Goal: Information Seeking & Learning: Find contact information

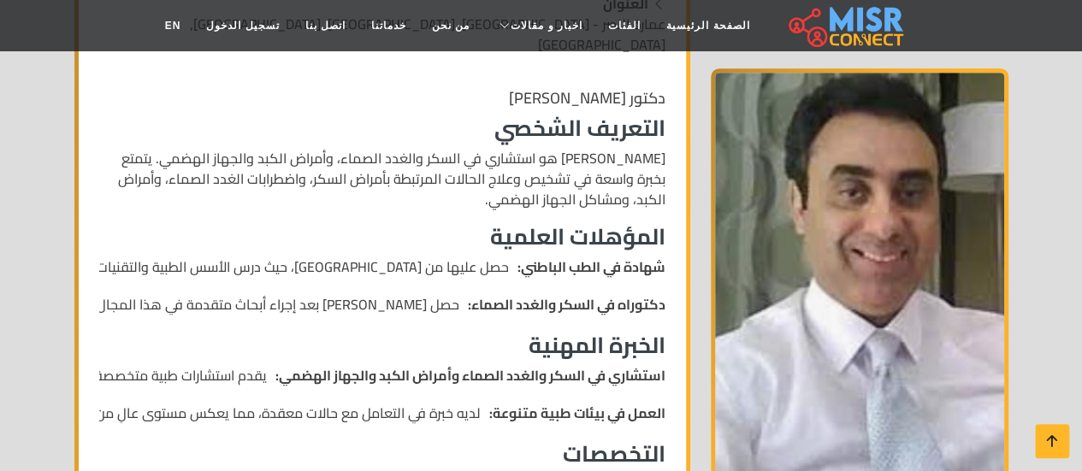
scroll to position [599, 0]
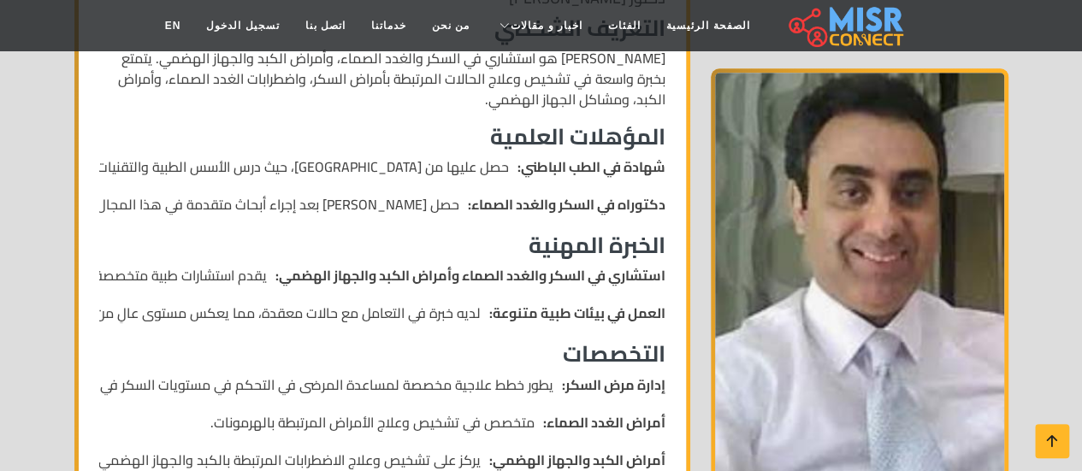
click at [633, 232] on h3 "الخبرة المهنية" at bounding box center [382, 245] width 566 height 27
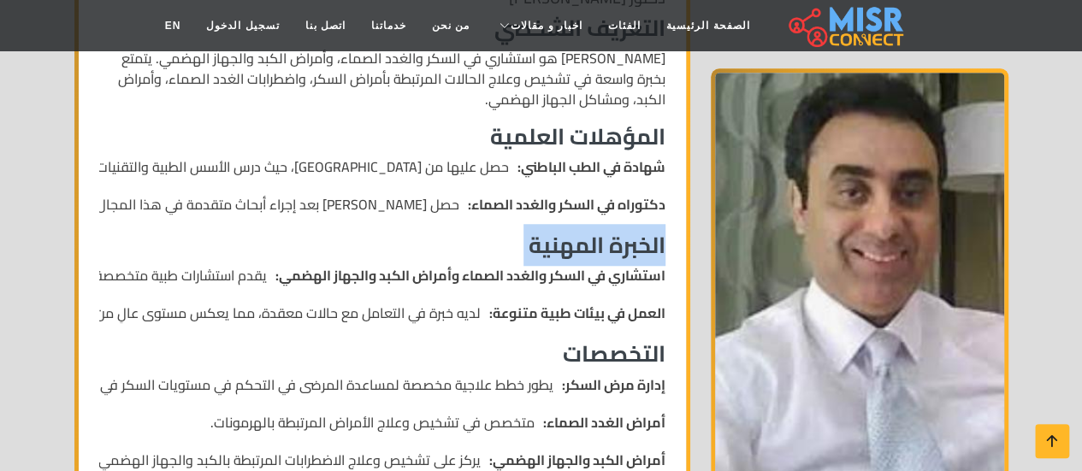
click at [633, 232] on h3 "الخبرة المهنية" at bounding box center [382, 245] width 566 height 27
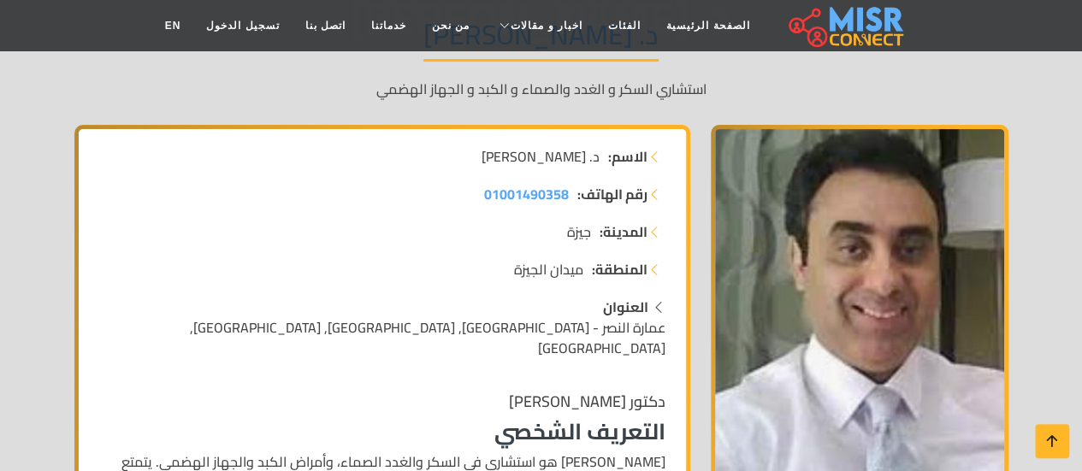
scroll to position [171, 0]
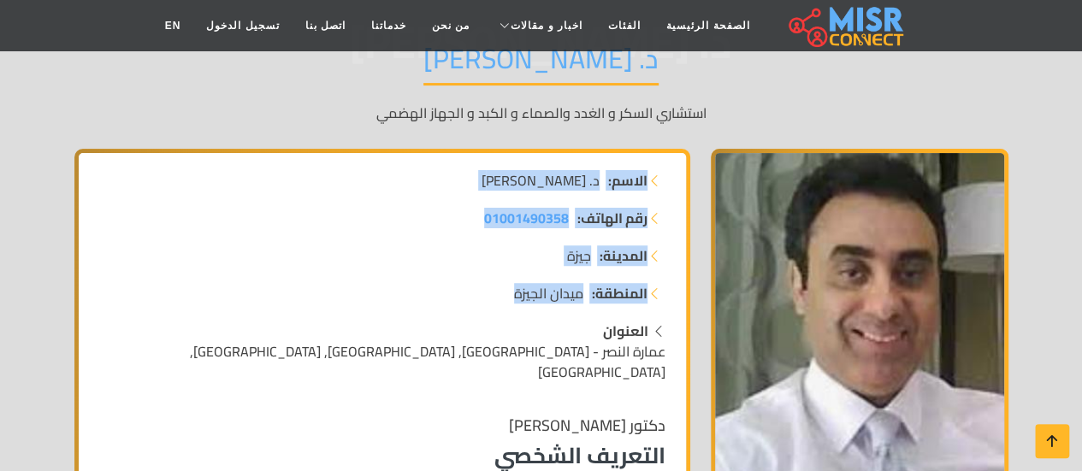
drag, startPoint x: 657, startPoint y: 174, endPoint x: 458, endPoint y: 311, distance: 242.2
click at [458, 311] on div "الاسم: د. رائد العزب رقم الهاتف: 01001490358 المدينة: جيزة المنطقة: ميدان الجيزة" at bounding box center [382, 245] width 587 height 151
copy div "الاسم: د. رائد العزب رقم الهاتف: 01001490358 المدينة: جيزة المنطقة: ميدان الجيزة"
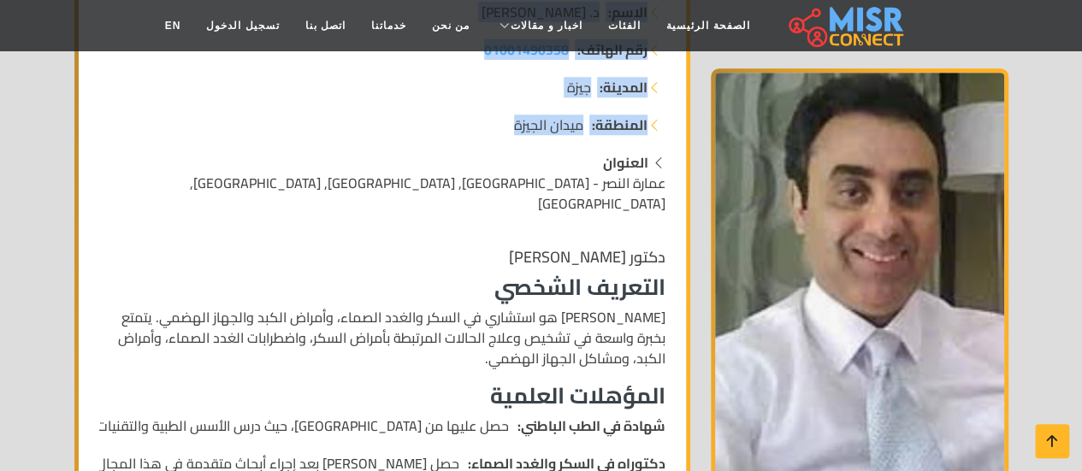
scroll to position [342, 0]
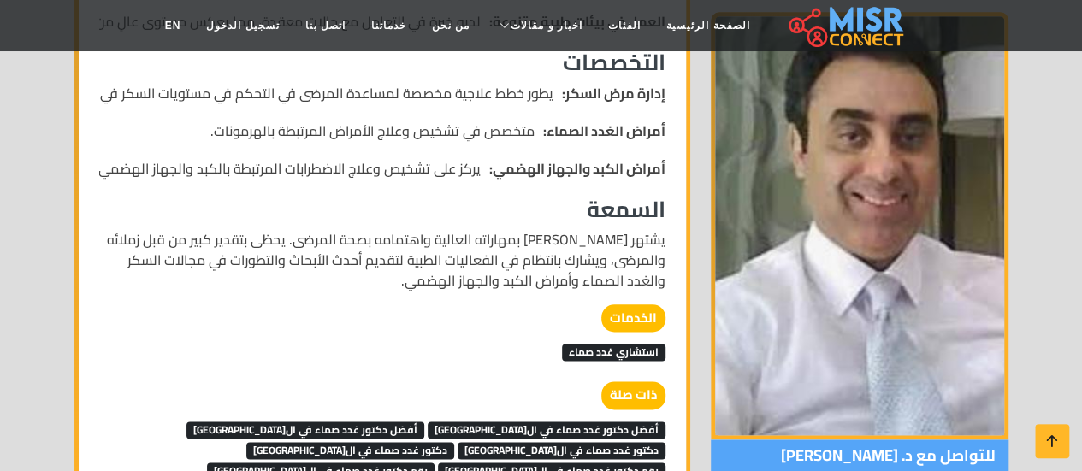
scroll to position [855, 0]
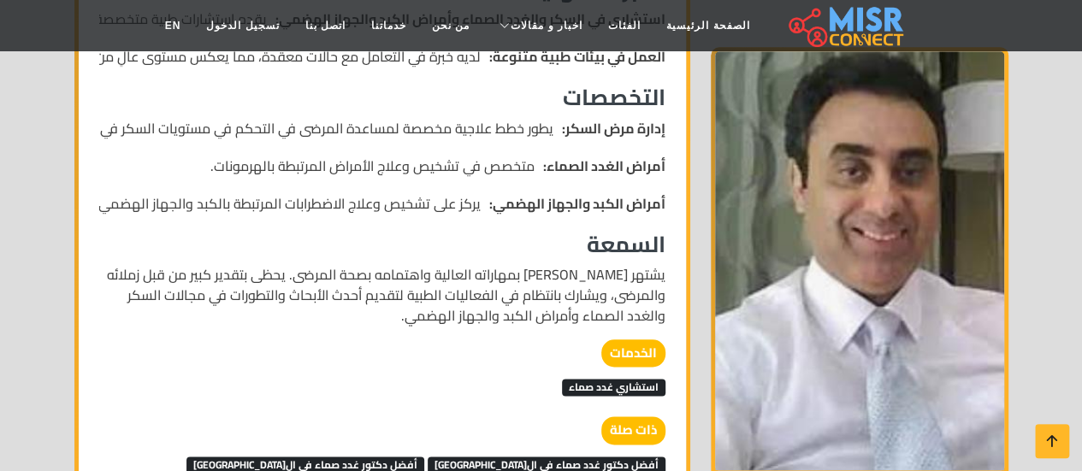
click at [541, 193] on strong "أمراض الكبد والجهاز الهضمي:" at bounding box center [577, 203] width 176 height 21
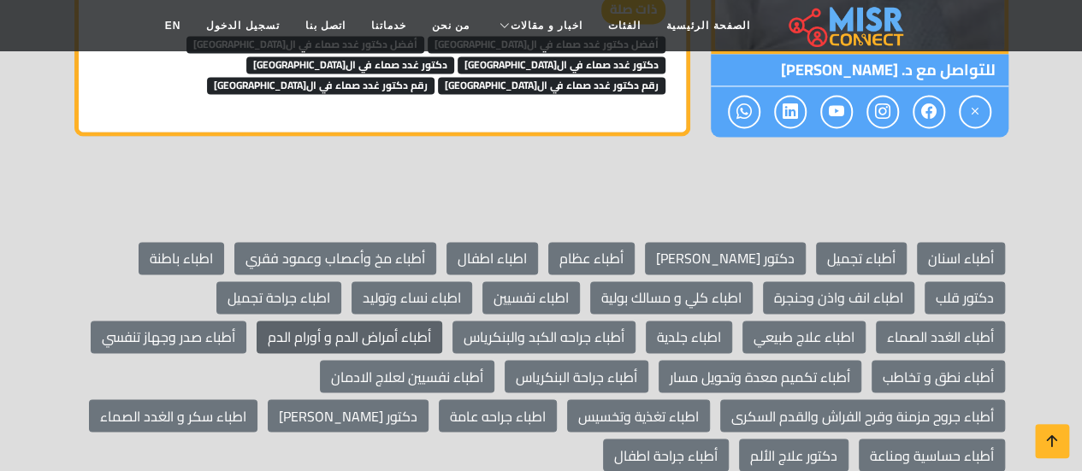
scroll to position [1085, 0]
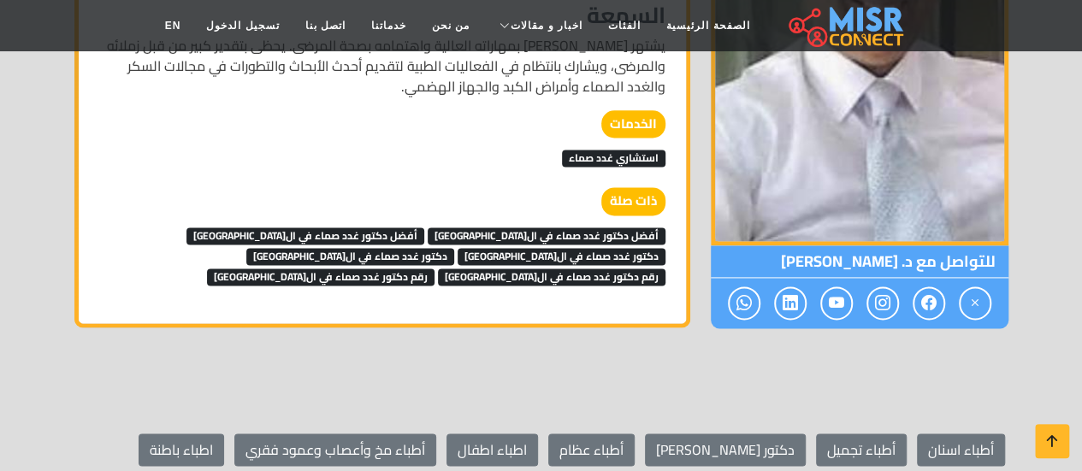
click at [320, 269] on span "رقم دكتور غدد صماء في ال[GEOGRAPHIC_DATA]" at bounding box center [321, 277] width 228 height 17
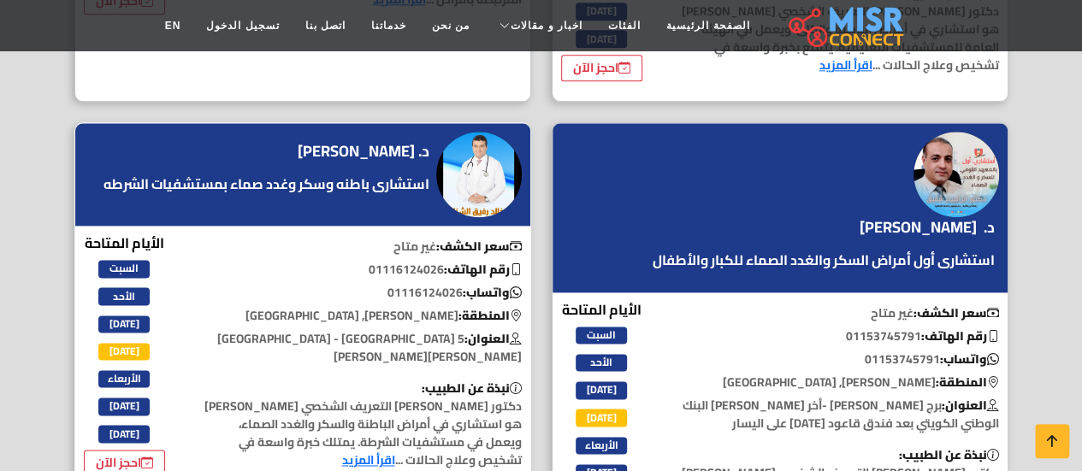
scroll to position [1112, 0]
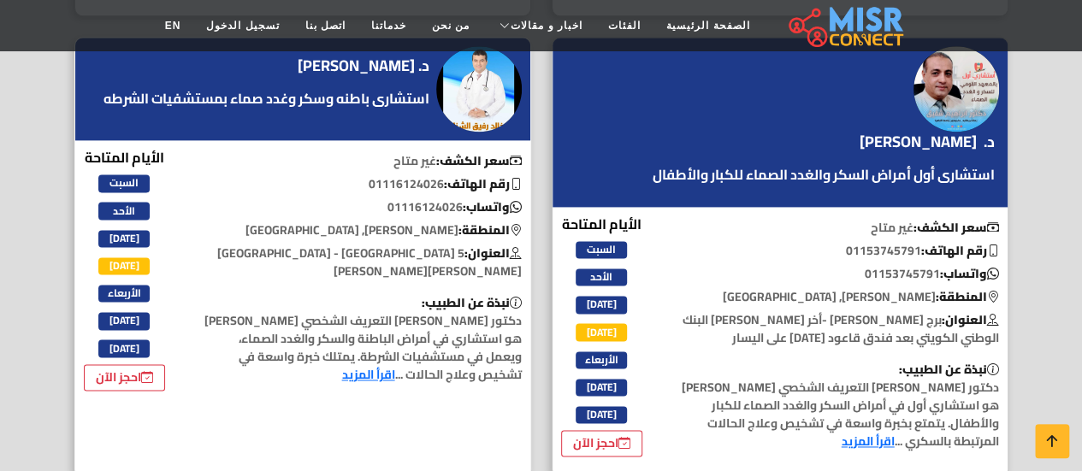
click at [395, 364] on link "اقرأ المزيد" at bounding box center [368, 375] width 53 height 22
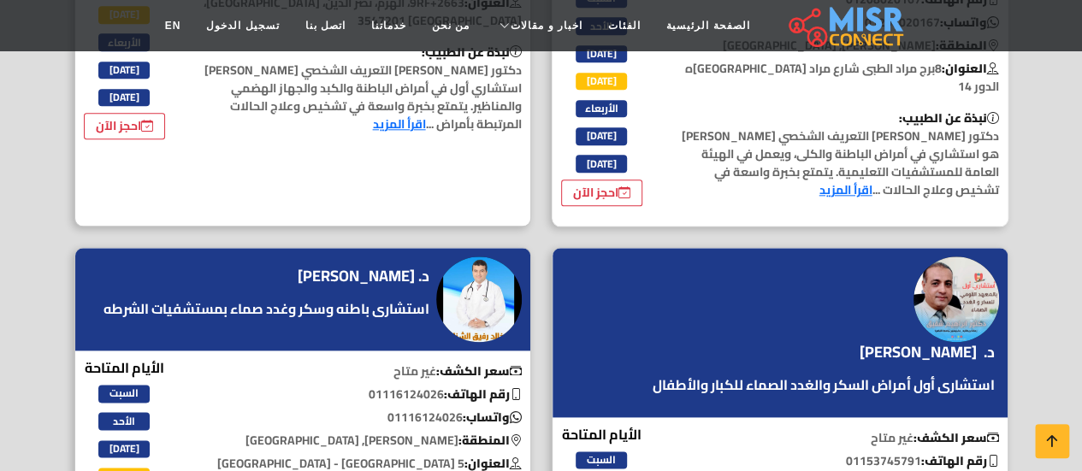
scroll to position [770, 0]
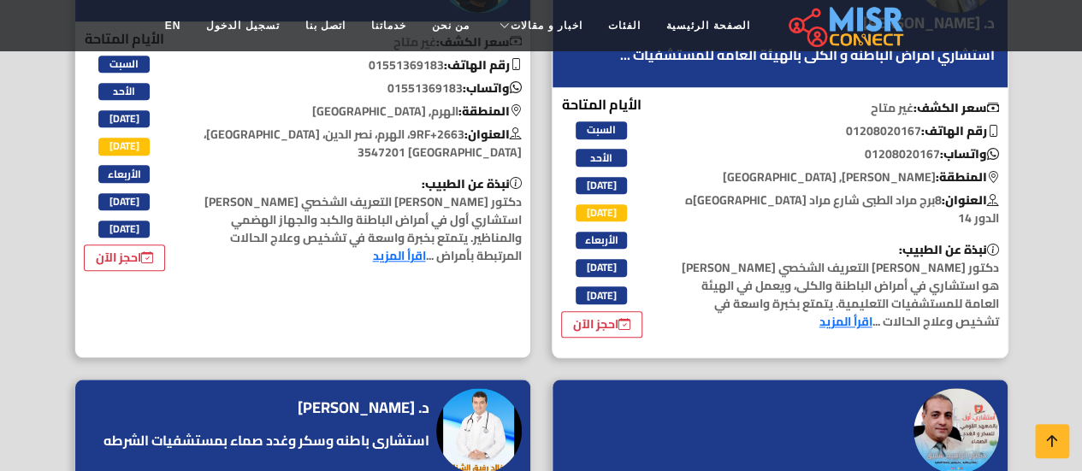
click at [819, 310] on link "اقرأ المزيد" at bounding box center [845, 321] width 53 height 22
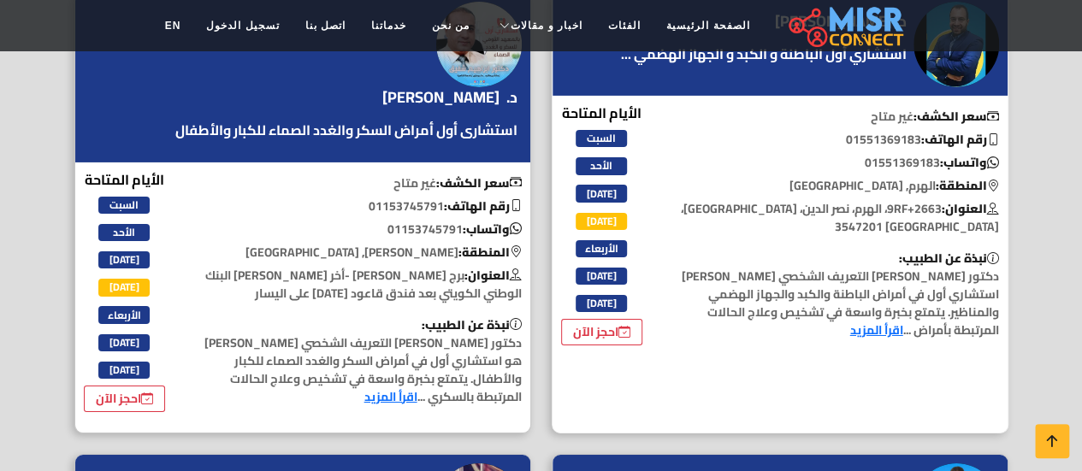
scroll to position [2737, 0]
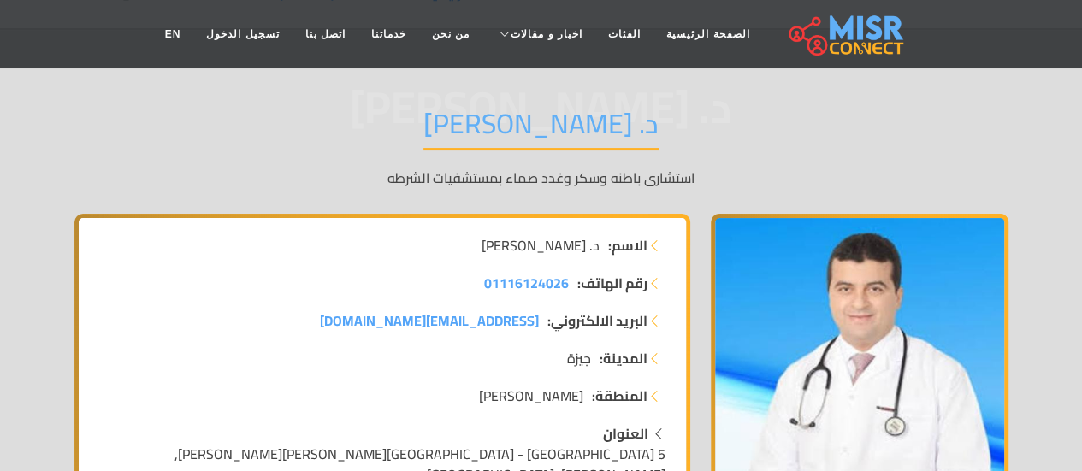
scroll to position [513, 0]
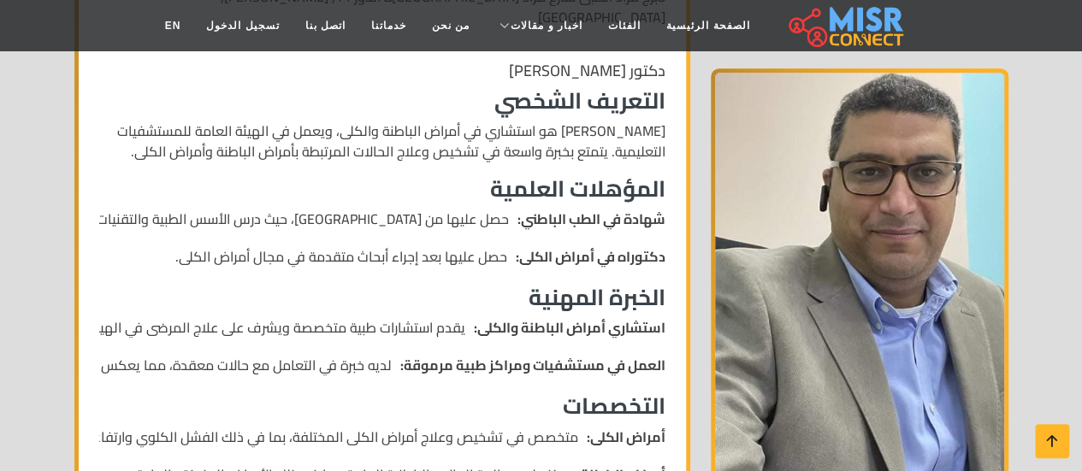
scroll to position [513, 0]
